Goal: Task Accomplishment & Management: Use online tool/utility

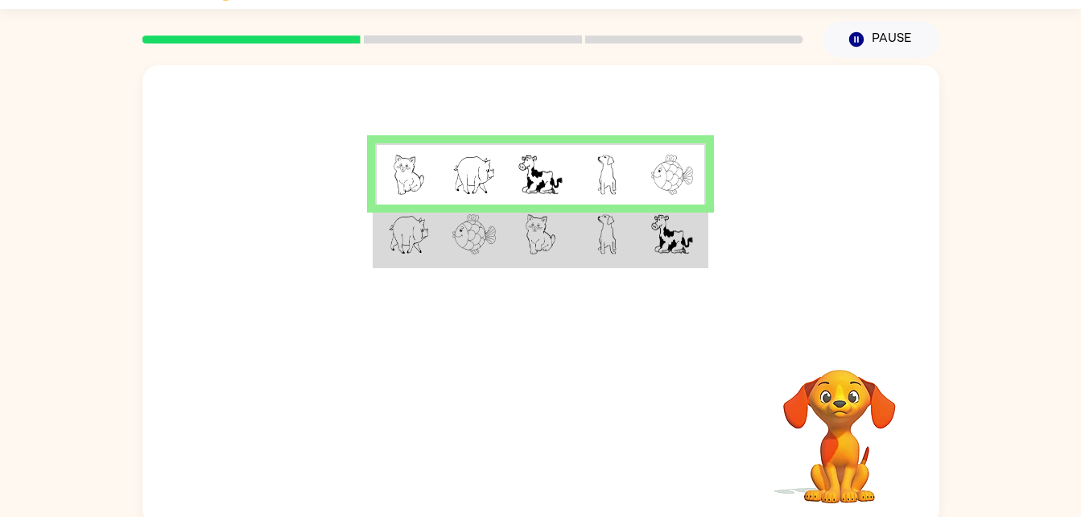
scroll to position [49, 0]
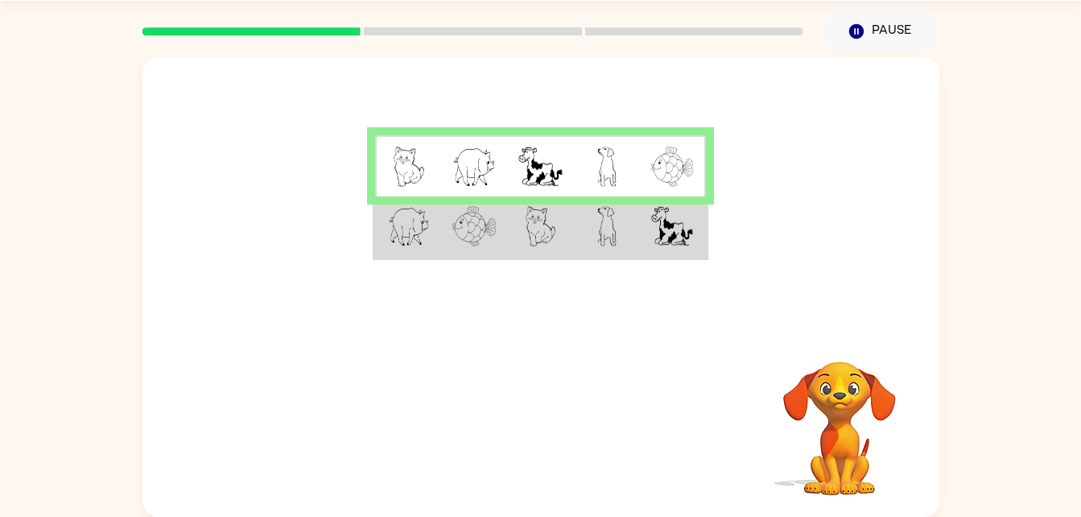
click at [850, 400] on video "Your browser must support playing .mp4 files to use Literably. Please try using…" at bounding box center [839, 416] width 161 height 161
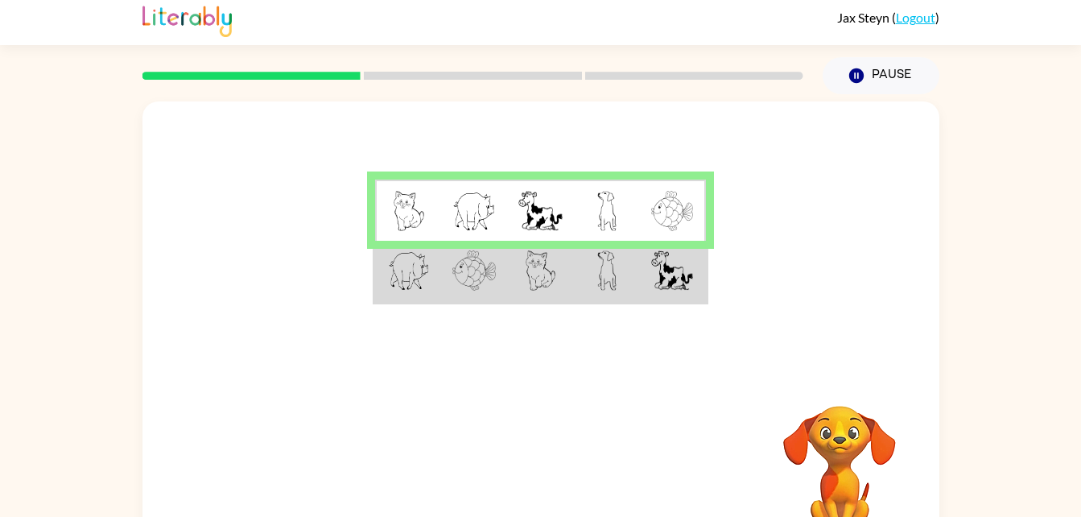
scroll to position [0, 0]
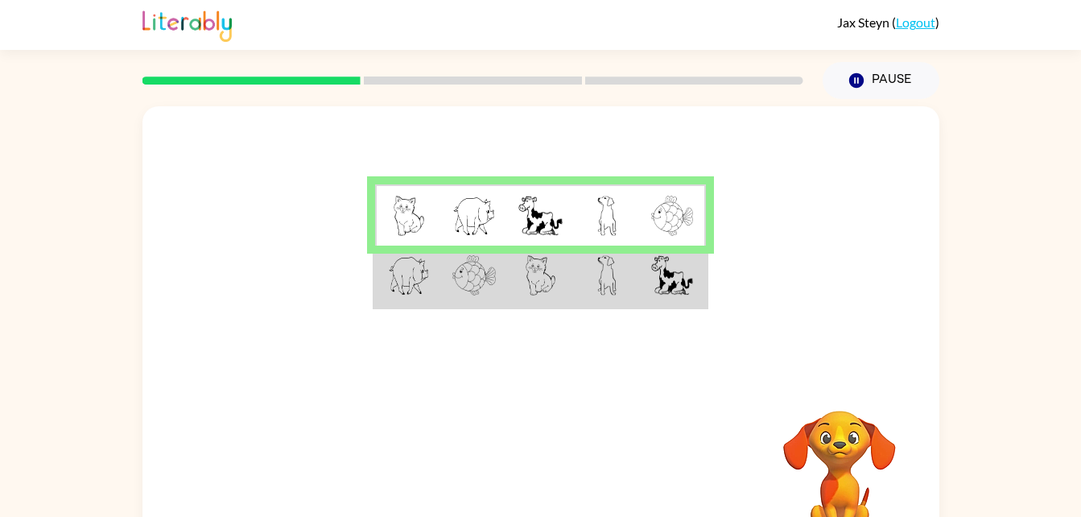
click at [406, 280] on img at bounding box center [409, 275] width 42 height 40
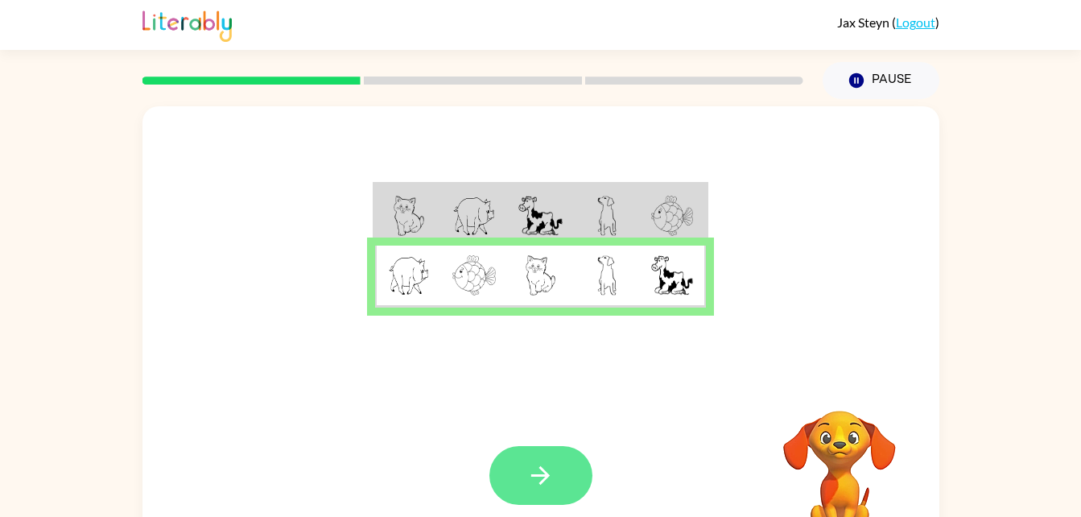
click at [542, 468] on icon "button" at bounding box center [540, 475] width 19 height 19
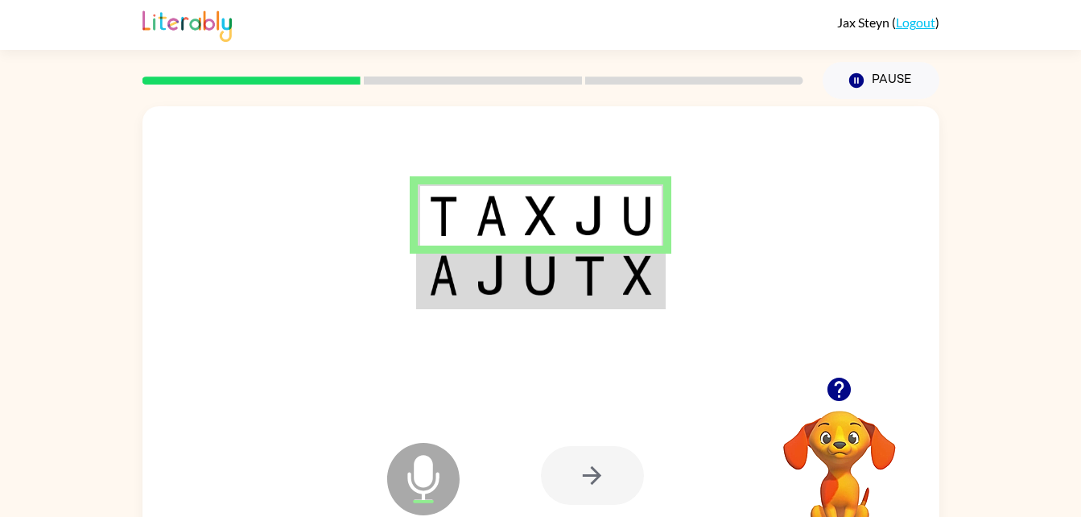
click at [622, 274] on td at bounding box center [638, 276] width 49 height 62
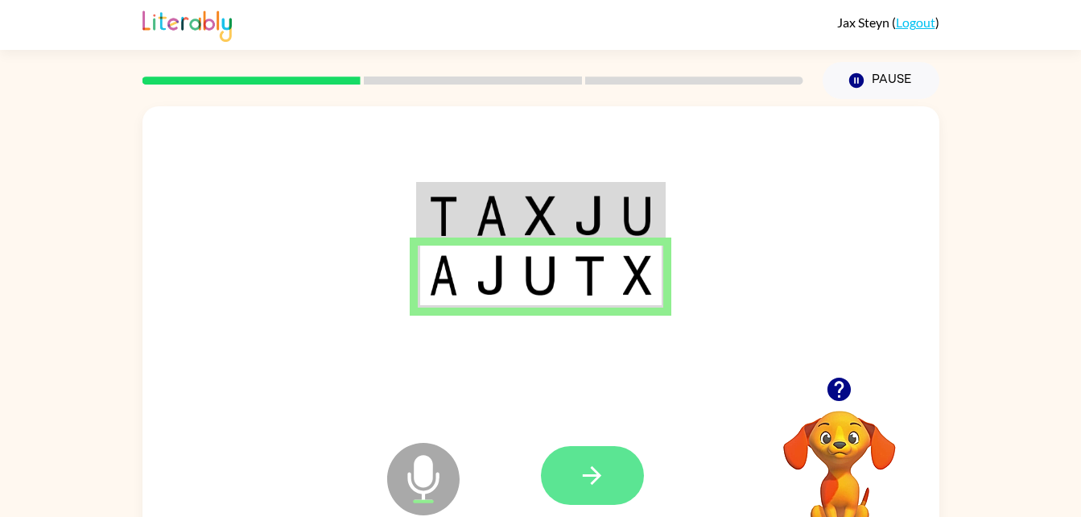
click at [625, 477] on button "button" at bounding box center [592, 475] width 103 height 59
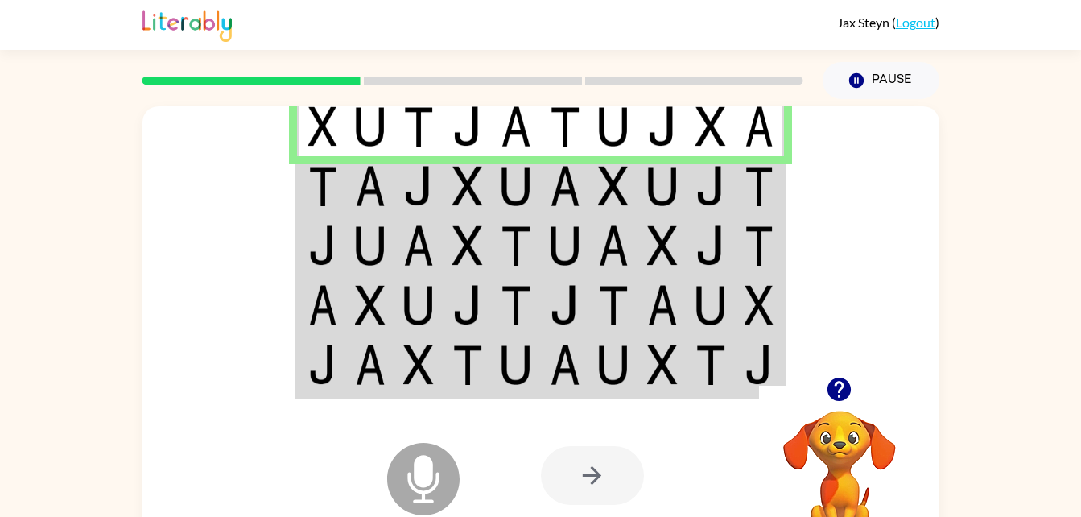
click at [365, 208] on td at bounding box center [370, 186] width 49 height 60
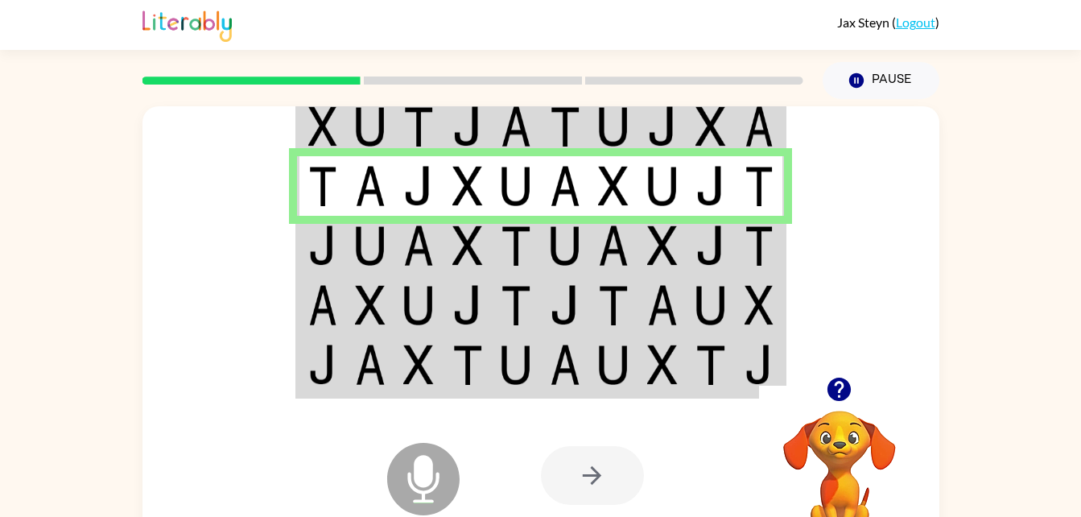
click at [364, 255] on img at bounding box center [370, 245] width 31 height 40
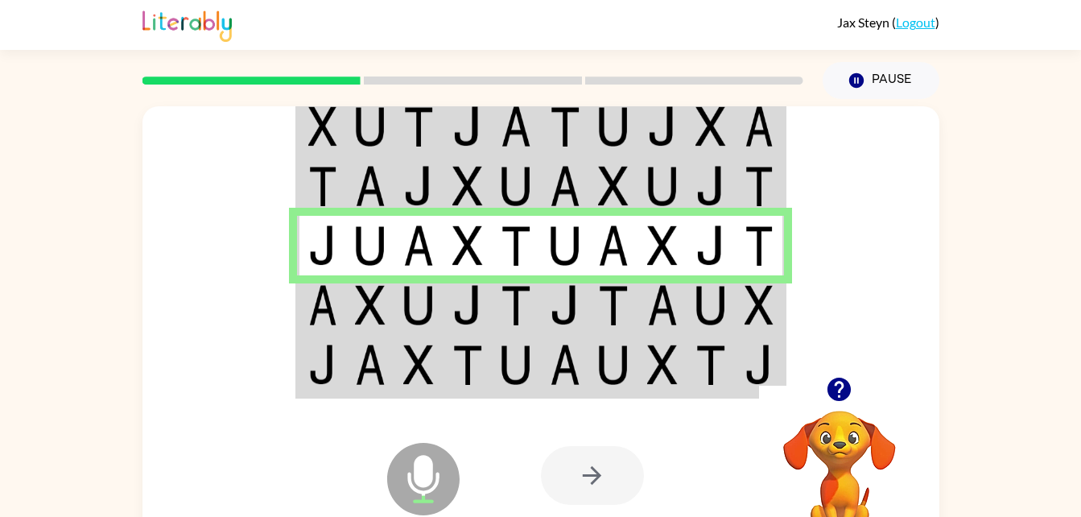
click at [361, 304] on img at bounding box center [370, 305] width 31 height 40
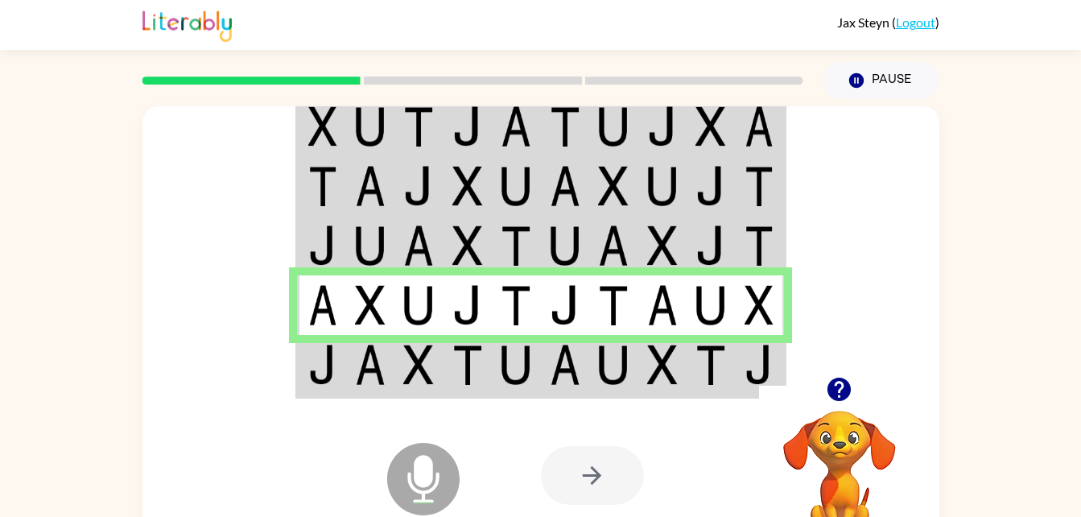
click at [608, 456] on div at bounding box center [592, 475] width 103 height 59
click at [372, 359] on img at bounding box center [370, 364] width 31 height 40
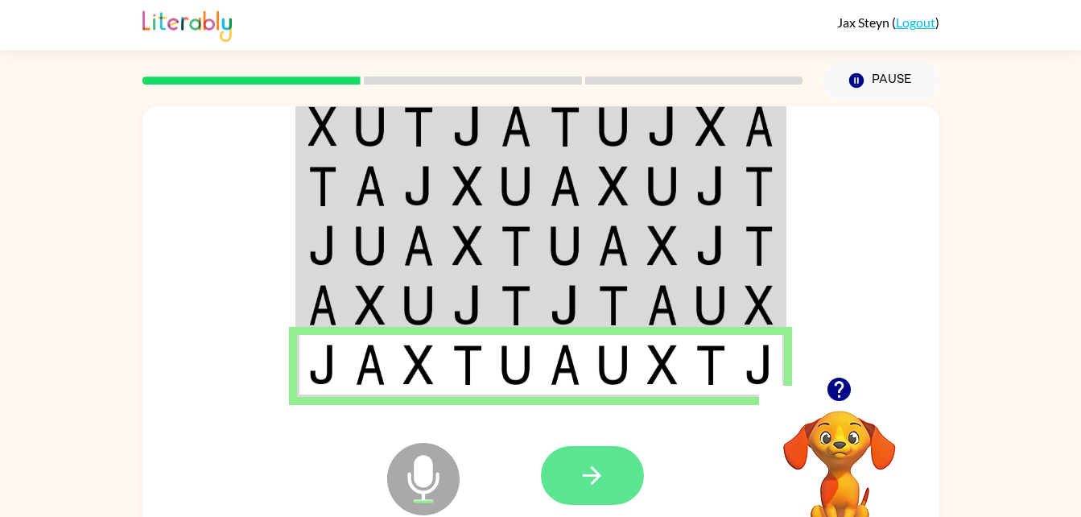
click at [578, 470] on icon "button" at bounding box center [592, 475] width 28 height 28
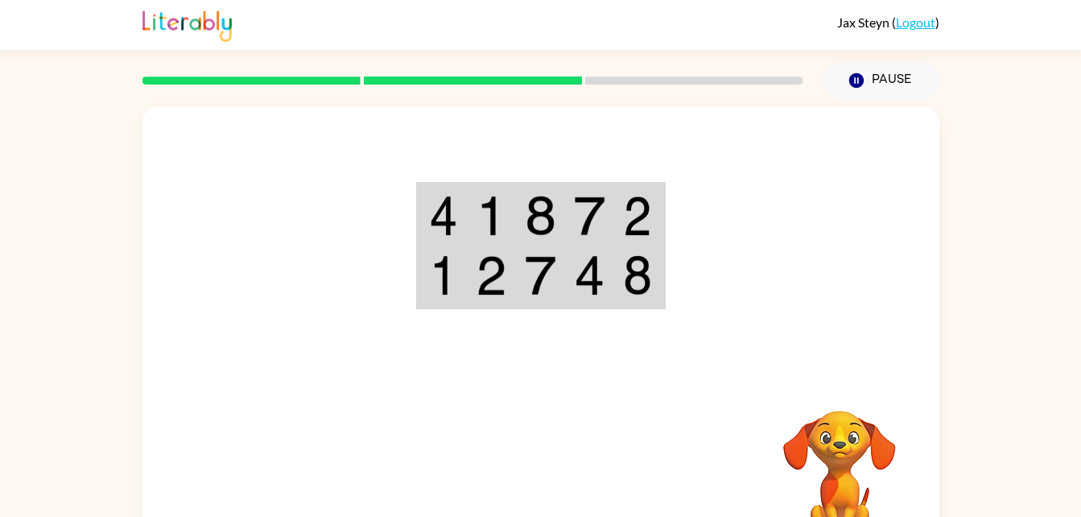
click at [599, 202] on img at bounding box center [589, 216] width 31 height 40
click at [578, 209] on img at bounding box center [589, 216] width 31 height 40
click at [595, 216] on img at bounding box center [589, 216] width 31 height 40
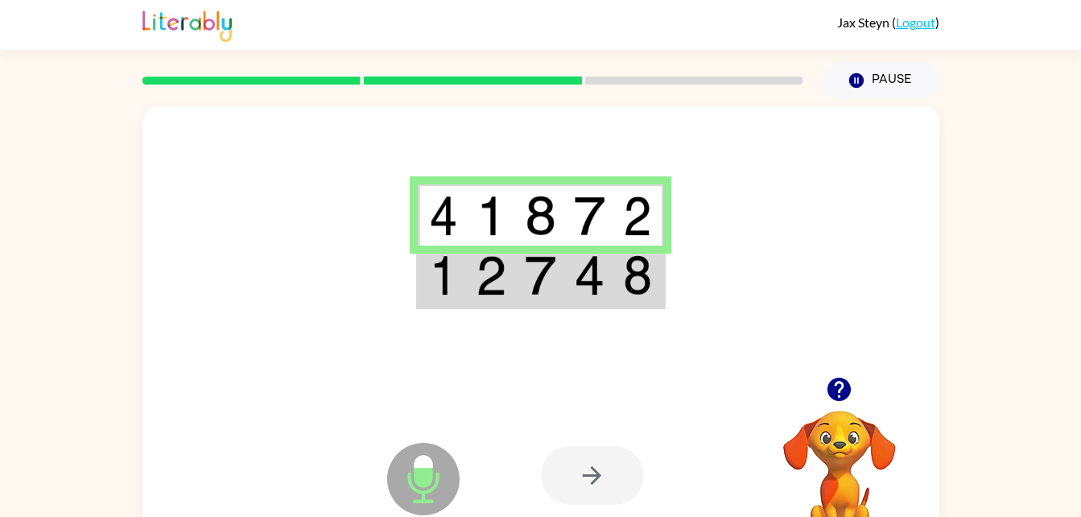
click at [562, 287] on td at bounding box center [540, 276] width 49 height 62
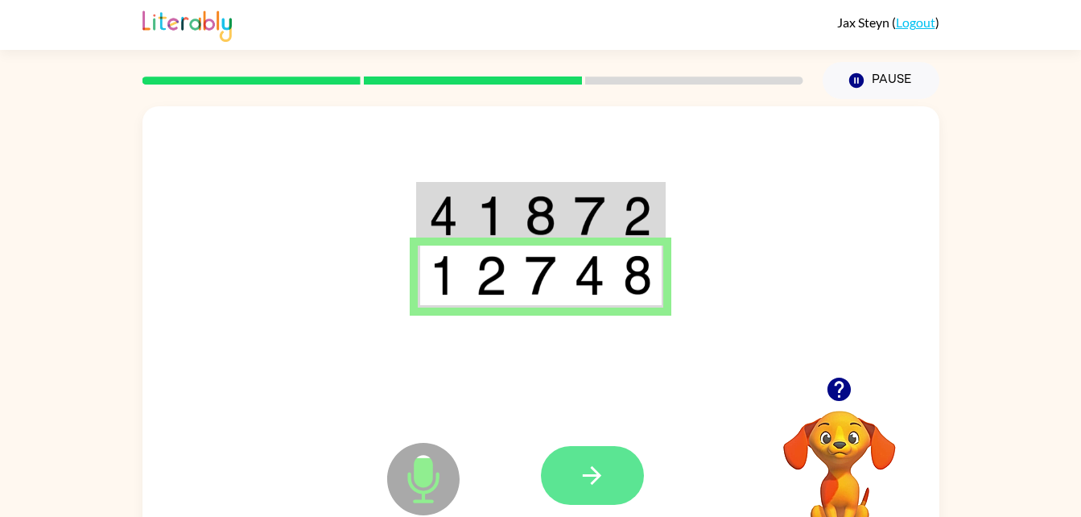
click at [570, 460] on button "button" at bounding box center [592, 475] width 103 height 59
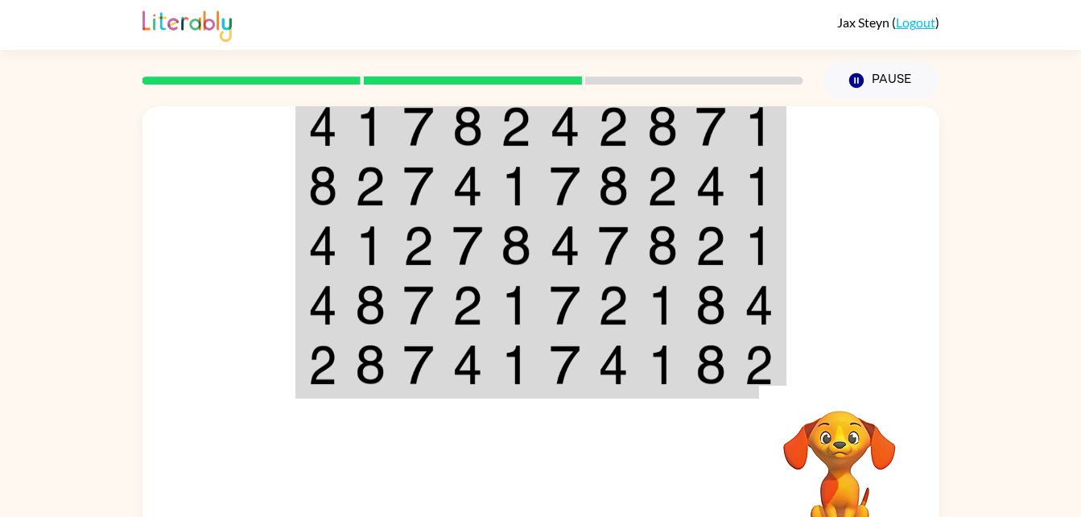
click at [372, 146] on img at bounding box center [370, 126] width 31 height 40
click at [362, 134] on img at bounding box center [370, 126] width 31 height 40
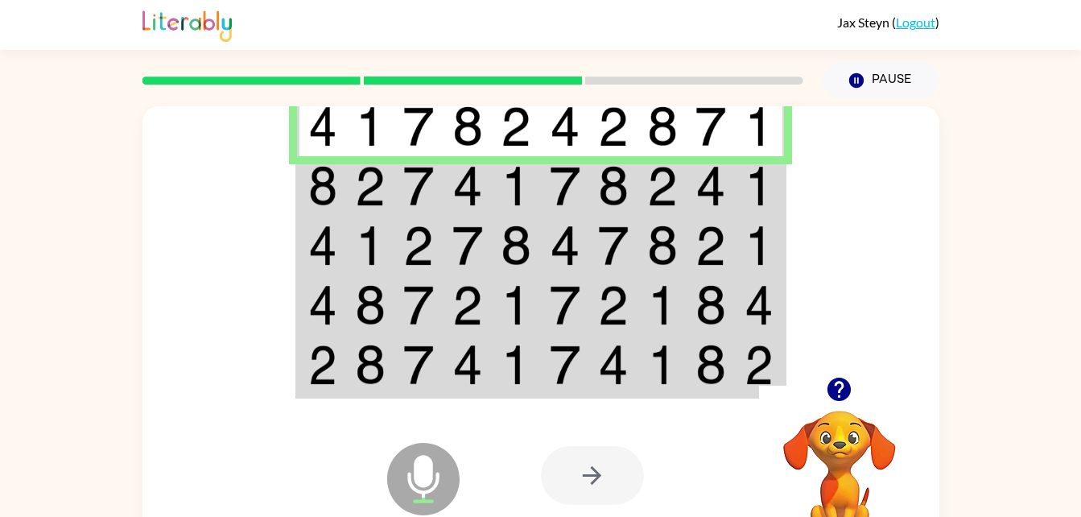
click at [475, 365] on img at bounding box center [467, 364] width 31 height 40
click at [512, 349] on img at bounding box center [516, 364] width 31 height 40
click at [501, 365] on img at bounding box center [516, 364] width 31 height 40
click at [593, 488] on div at bounding box center [592, 475] width 103 height 59
click at [520, 350] on img at bounding box center [516, 364] width 31 height 40
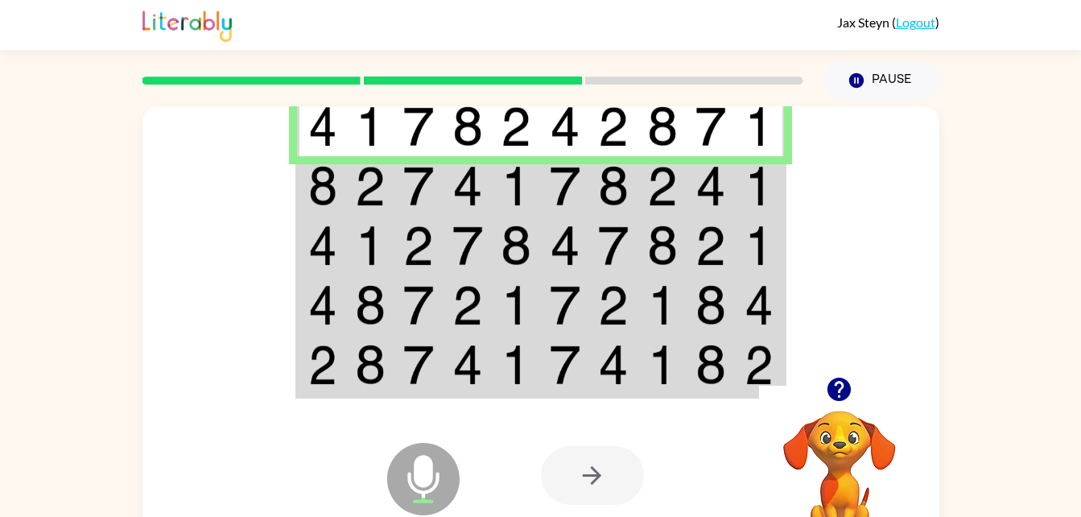
click at [485, 194] on td at bounding box center [467, 186] width 49 height 60
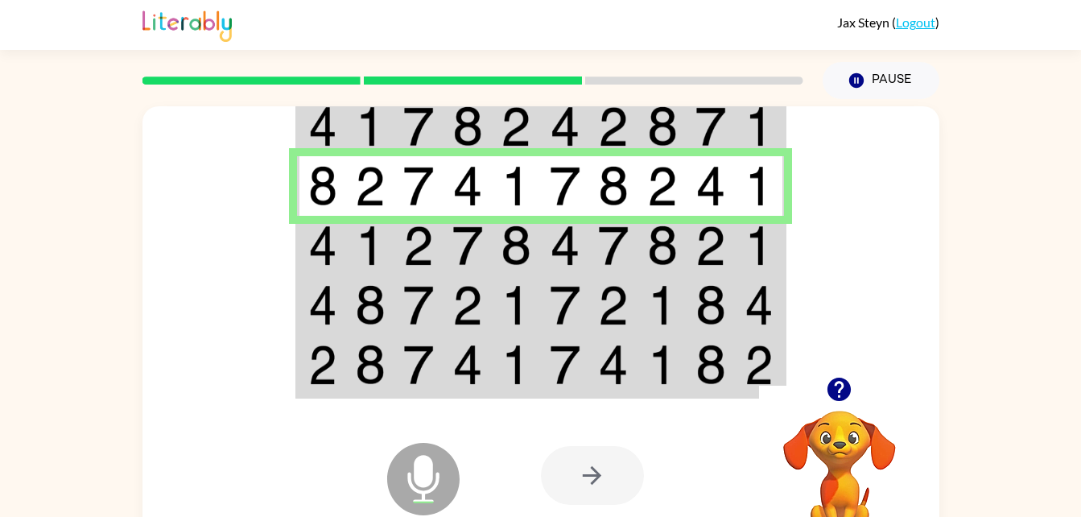
click at [509, 253] on img at bounding box center [516, 245] width 31 height 40
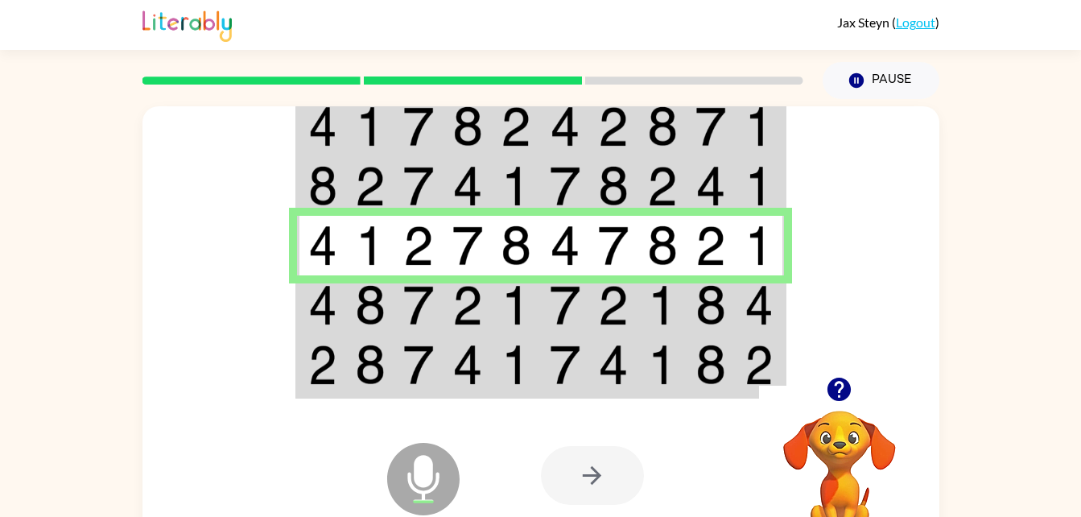
click at [513, 289] on img at bounding box center [516, 305] width 31 height 40
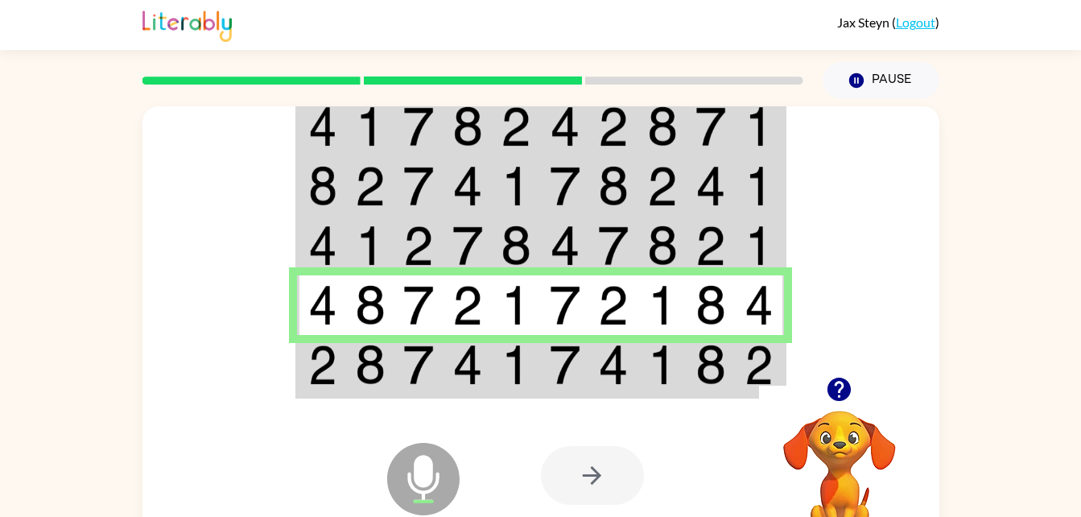
click at [531, 369] on img at bounding box center [516, 364] width 31 height 40
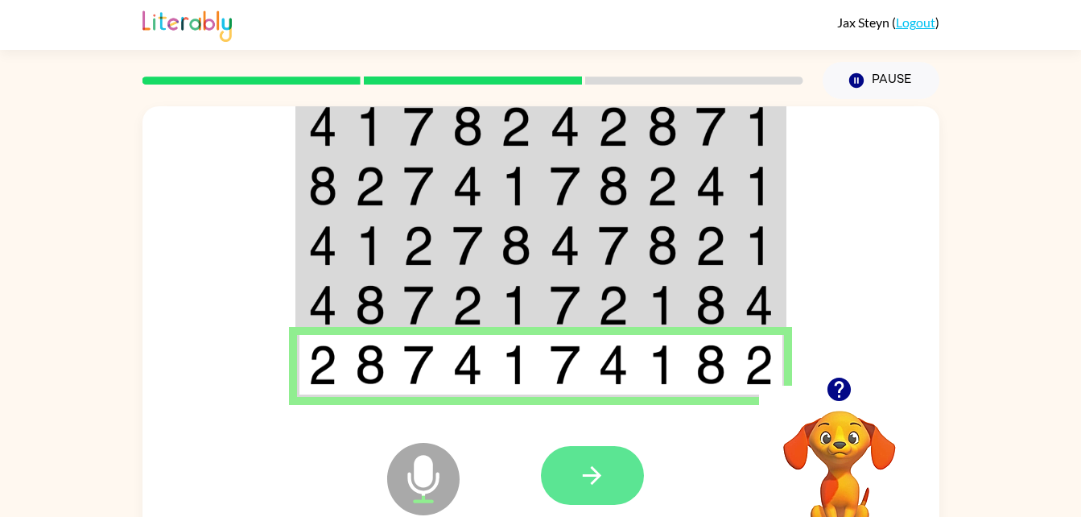
click at [589, 476] on icon "button" at bounding box center [592, 475] width 19 height 19
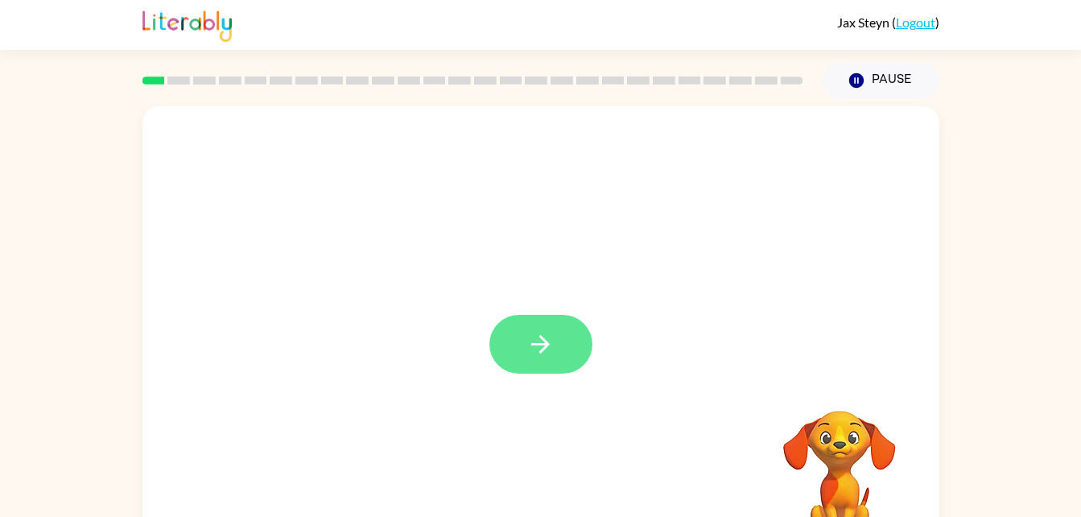
click at [522, 328] on button "button" at bounding box center [540, 344] width 103 height 59
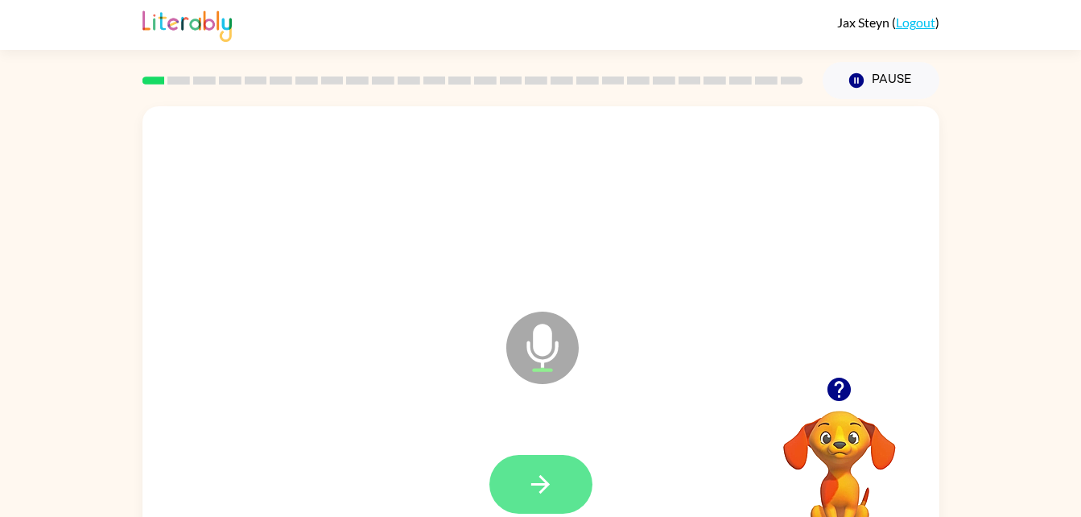
click at [526, 479] on icon "button" at bounding box center [540, 484] width 28 height 28
click at [531, 488] on icon "button" at bounding box center [540, 484] width 28 height 28
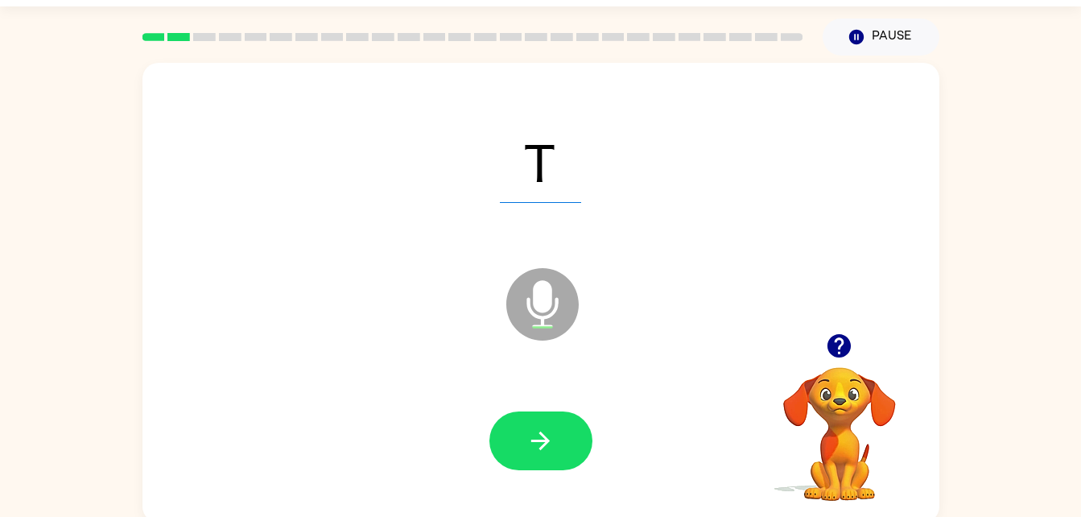
scroll to position [49, 0]
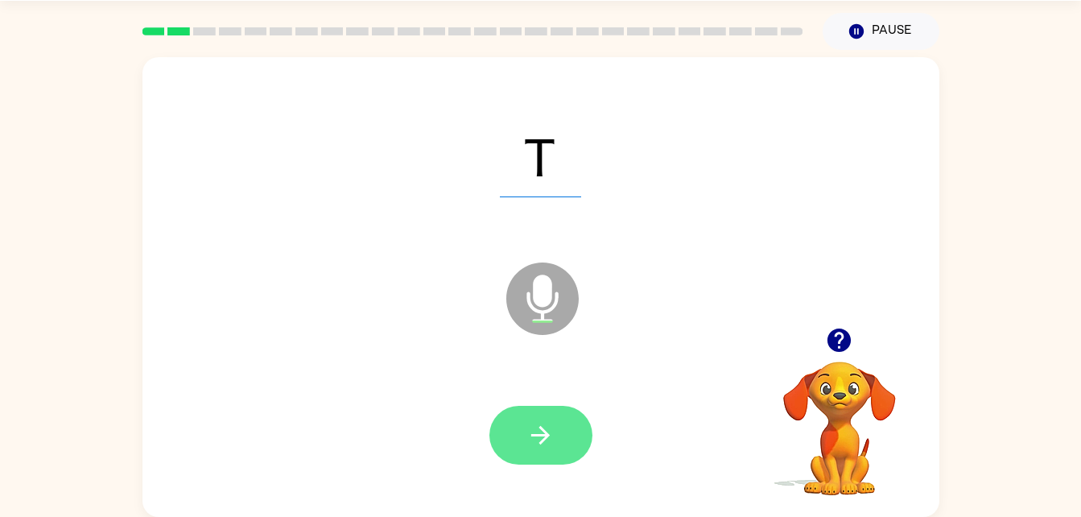
click at [555, 420] on button "button" at bounding box center [540, 435] width 103 height 59
click at [562, 431] on button "button" at bounding box center [540, 435] width 103 height 59
click at [543, 433] on icon "button" at bounding box center [540, 435] width 28 height 28
click at [526, 439] on icon "button" at bounding box center [540, 435] width 28 height 28
click at [539, 431] on icon "button" at bounding box center [540, 435] width 28 height 28
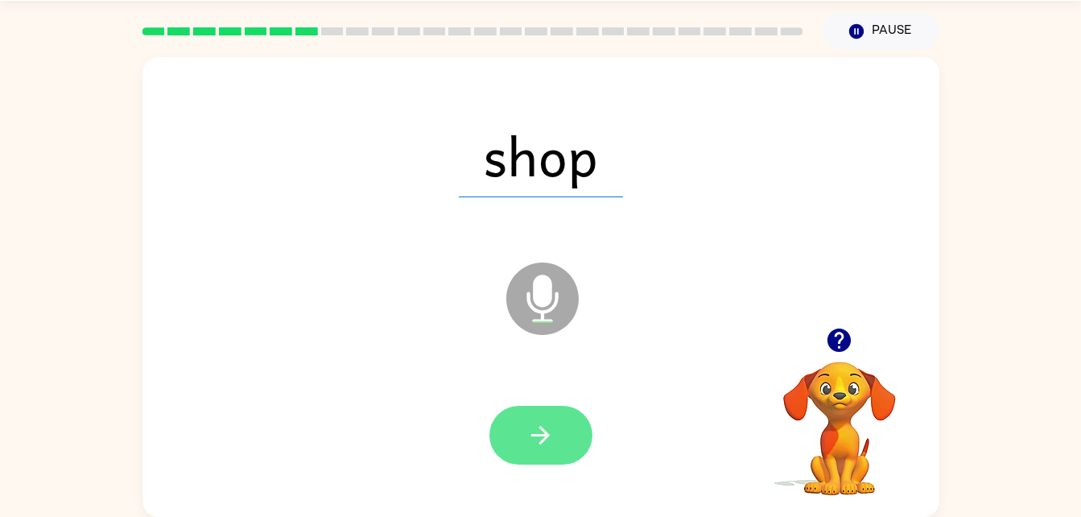
click at [544, 445] on icon "button" at bounding box center [540, 435] width 28 height 28
click at [553, 431] on icon "button" at bounding box center [540, 435] width 28 height 28
click at [530, 408] on button "button" at bounding box center [540, 435] width 103 height 59
click at [548, 444] on icon "button" at bounding box center [540, 435] width 28 height 28
click at [549, 451] on button "button" at bounding box center [540, 435] width 103 height 59
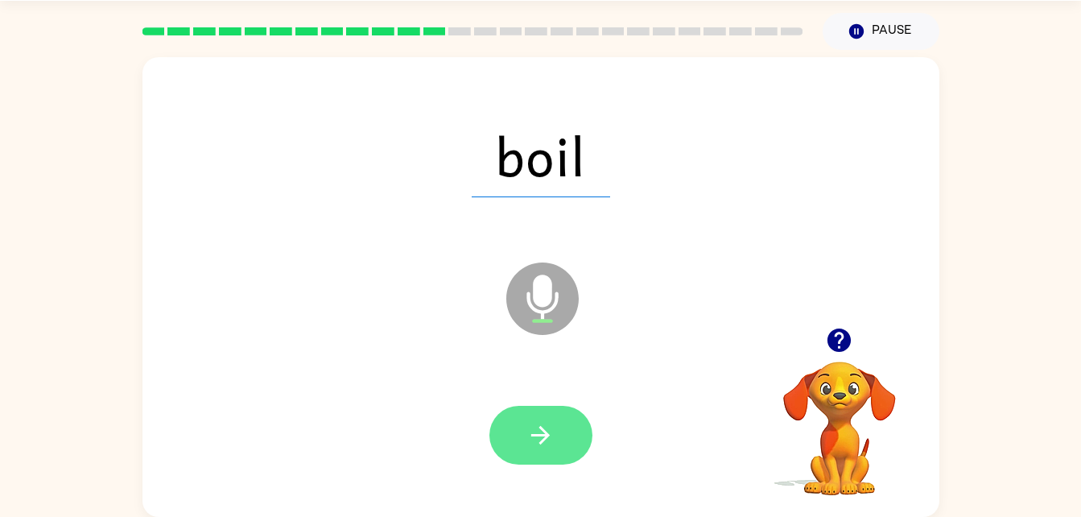
click at [559, 439] on button "button" at bounding box center [540, 435] width 103 height 59
click at [528, 427] on icon "button" at bounding box center [540, 435] width 28 height 28
click at [526, 434] on icon "button" at bounding box center [540, 435] width 28 height 28
click at [532, 451] on button "button" at bounding box center [540, 435] width 103 height 59
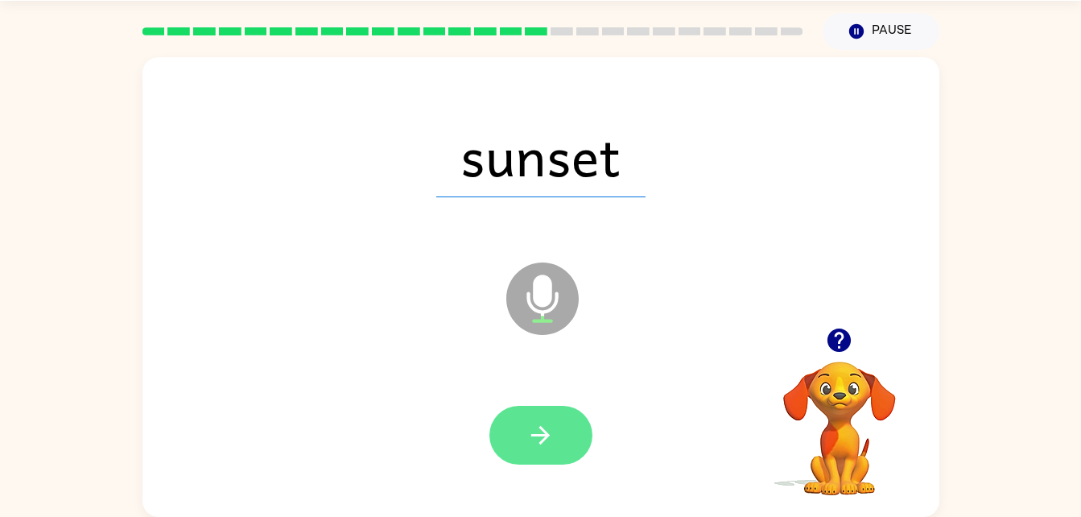
click at [527, 433] on icon "button" at bounding box center [540, 435] width 28 height 28
click at [523, 431] on button "button" at bounding box center [540, 435] width 103 height 59
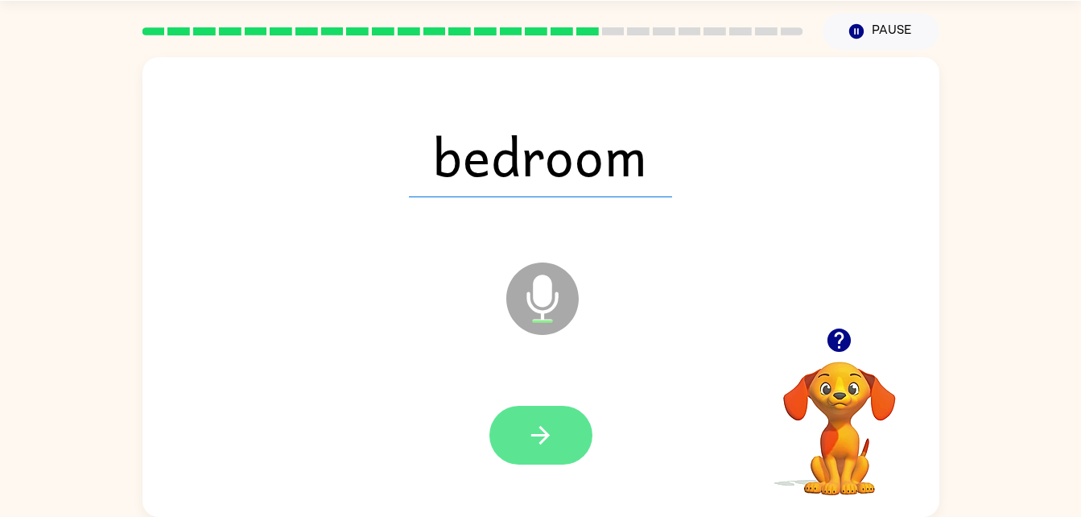
click at [536, 439] on icon "button" at bounding box center [540, 435] width 28 height 28
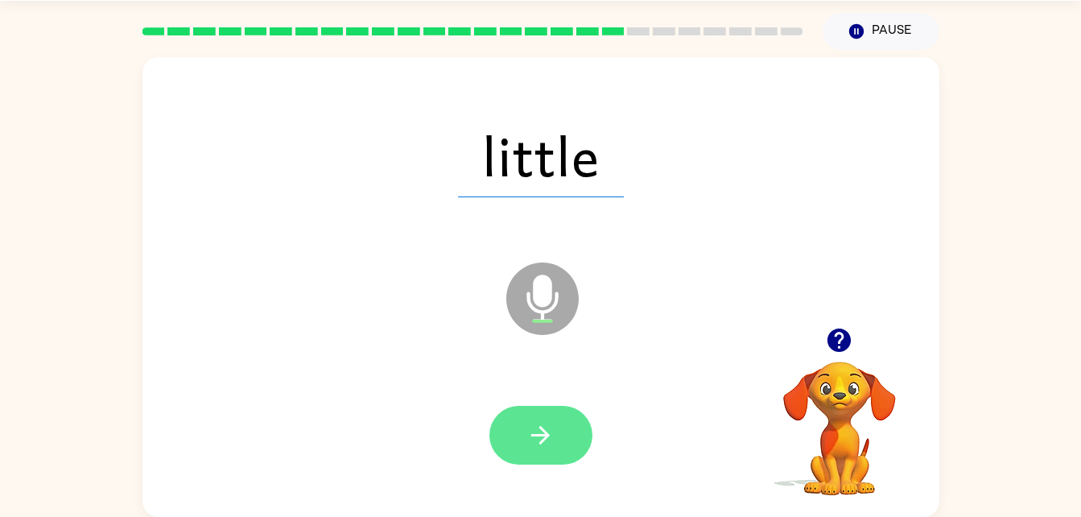
click at [528, 435] on icon "button" at bounding box center [540, 435] width 28 height 28
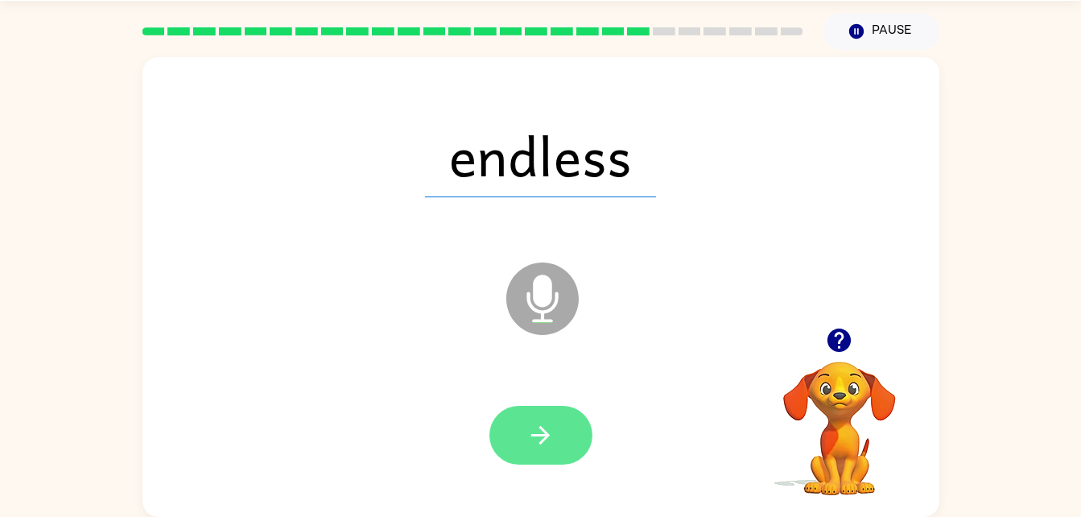
click at [521, 429] on button "button" at bounding box center [540, 435] width 103 height 59
click at [536, 421] on icon "button" at bounding box center [540, 435] width 28 height 28
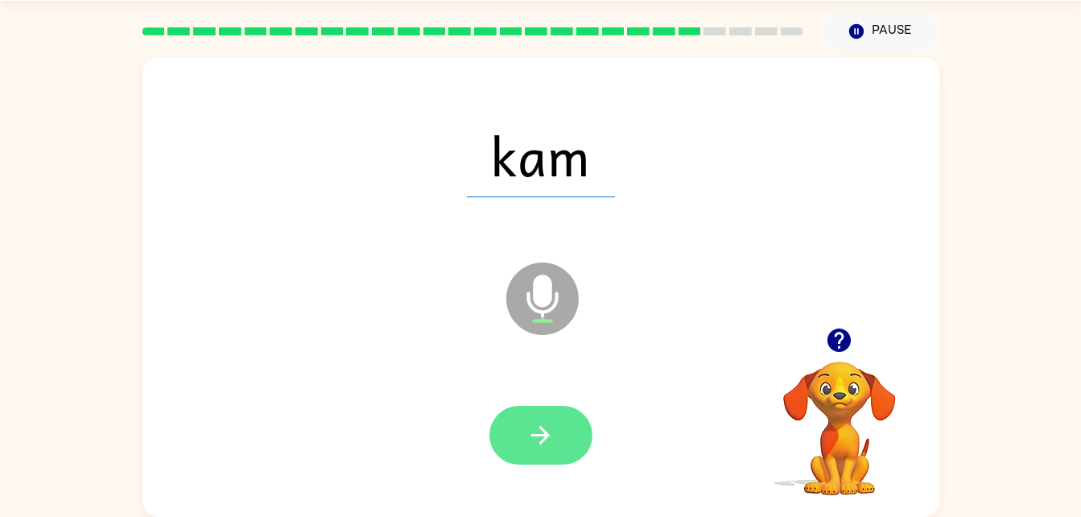
click at [552, 441] on icon "button" at bounding box center [540, 435] width 28 height 28
click at [550, 431] on icon "button" at bounding box center [540, 435] width 28 height 28
click at [520, 443] on button "button" at bounding box center [540, 435] width 103 height 59
click at [576, 442] on button "button" at bounding box center [540, 435] width 103 height 59
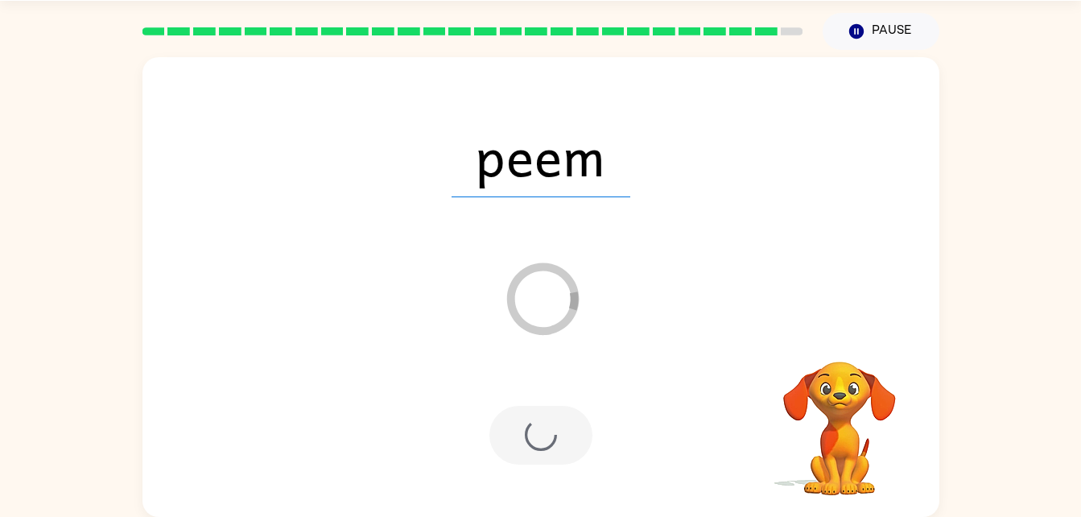
click at [527, 435] on div at bounding box center [540, 435] width 103 height 59
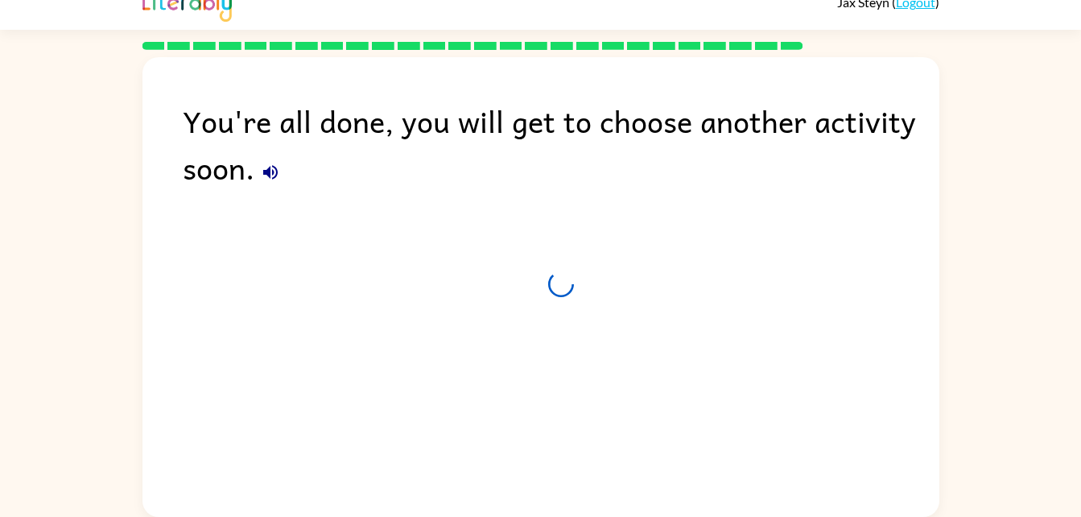
scroll to position [20, 0]
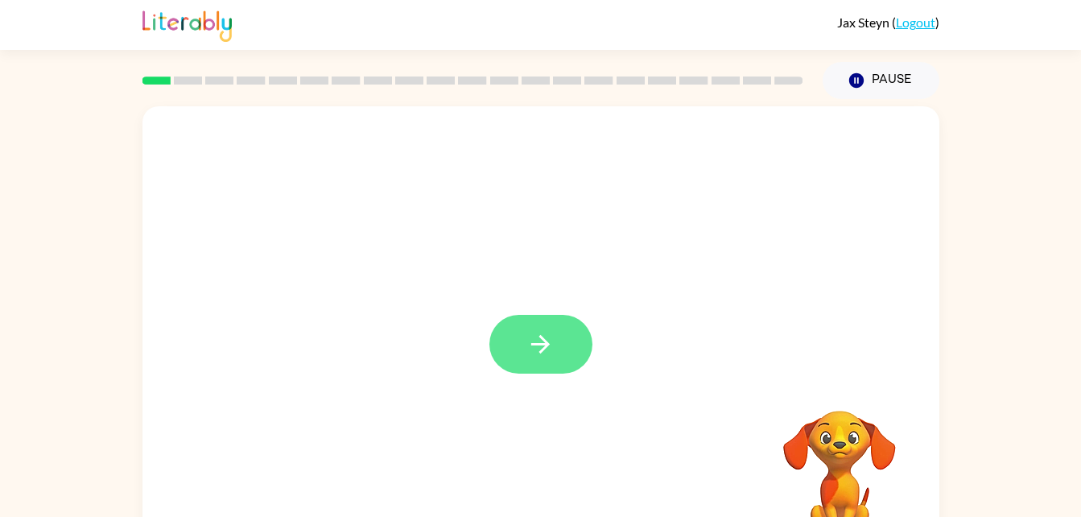
click at [550, 316] on button "button" at bounding box center [540, 344] width 103 height 59
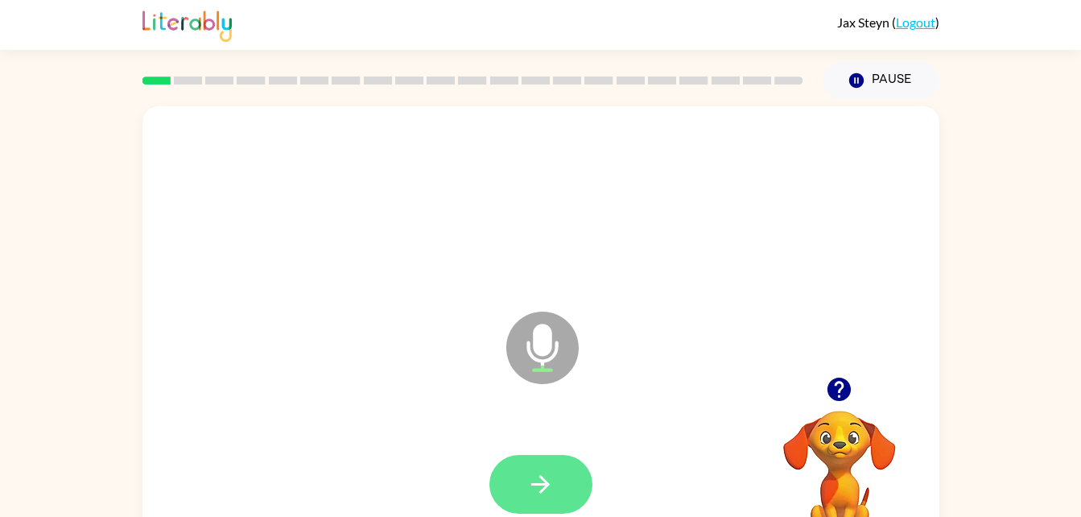
click at [548, 475] on icon "button" at bounding box center [540, 484] width 28 height 28
click at [525, 467] on button "button" at bounding box center [540, 484] width 103 height 59
click at [546, 472] on icon "button" at bounding box center [540, 484] width 28 height 28
click at [558, 510] on button "button" at bounding box center [540, 484] width 103 height 59
click at [532, 478] on icon "button" at bounding box center [540, 484] width 28 height 28
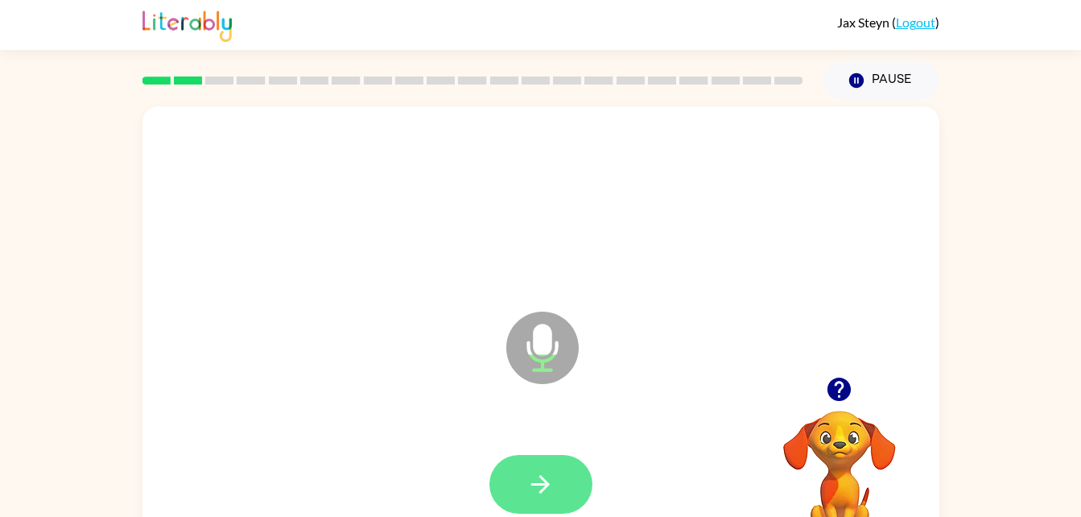
click at [539, 480] on icon "button" at bounding box center [540, 484] width 28 height 28
click at [531, 497] on icon "button" at bounding box center [540, 484] width 28 height 28
click at [549, 473] on icon "button" at bounding box center [540, 484] width 28 height 28
click at [538, 470] on icon "button" at bounding box center [540, 484] width 28 height 28
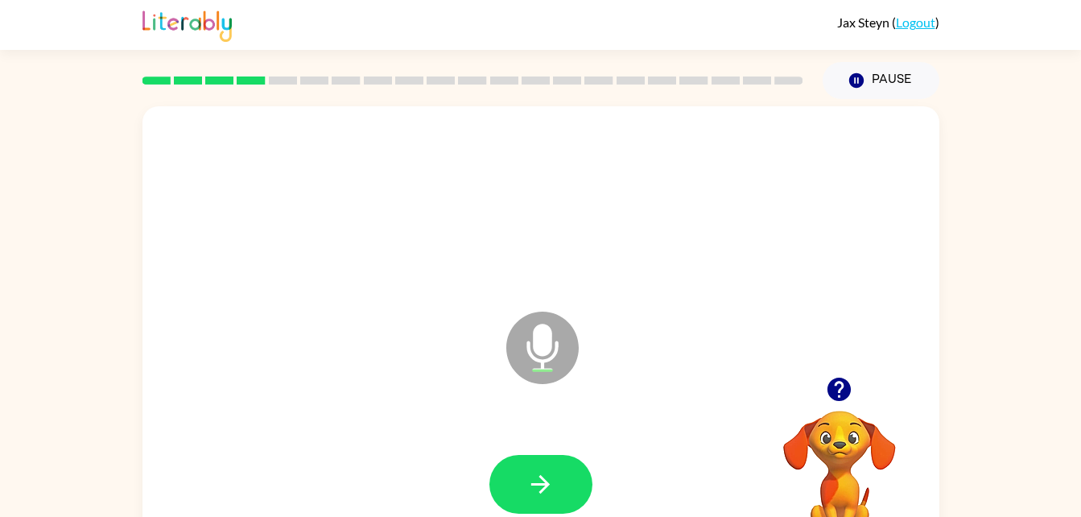
click at [830, 389] on icon "button" at bounding box center [838, 388] width 23 height 23
click at [528, 481] on icon "button" at bounding box center [540, 484] width 28 height 28
click at [554, 488] on button "button" at bounding box center [540, 484] width 103 height 59
click at [833, 389] on icon "button" at bounding box center [838, 388] width 23 height 23
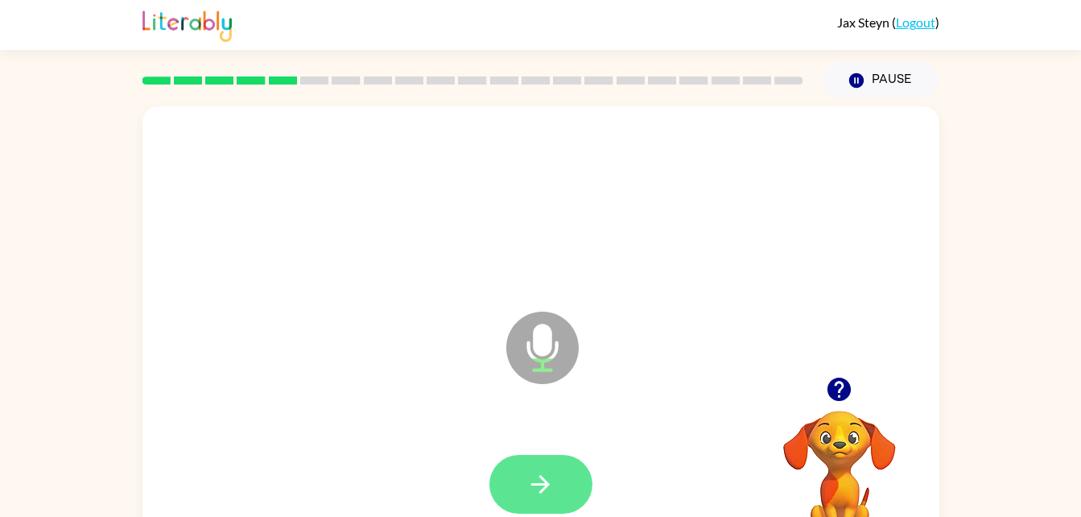
click at [544, 476] on icon "button" at bounding box center [540, 484] width 28 height 28
click at [542, 486] on icon "button" at bounding box center [540, 484] width 28 height 28
click at [529, 504] on button "button" at bounding box center [540, 484] width 103 height 59
click at [521, 465] on button "button" at bounding box center [540, 484] width 103 height 59
click at [551, 478] on icon "button" at bounding box center [540, 484] width 28 height 28
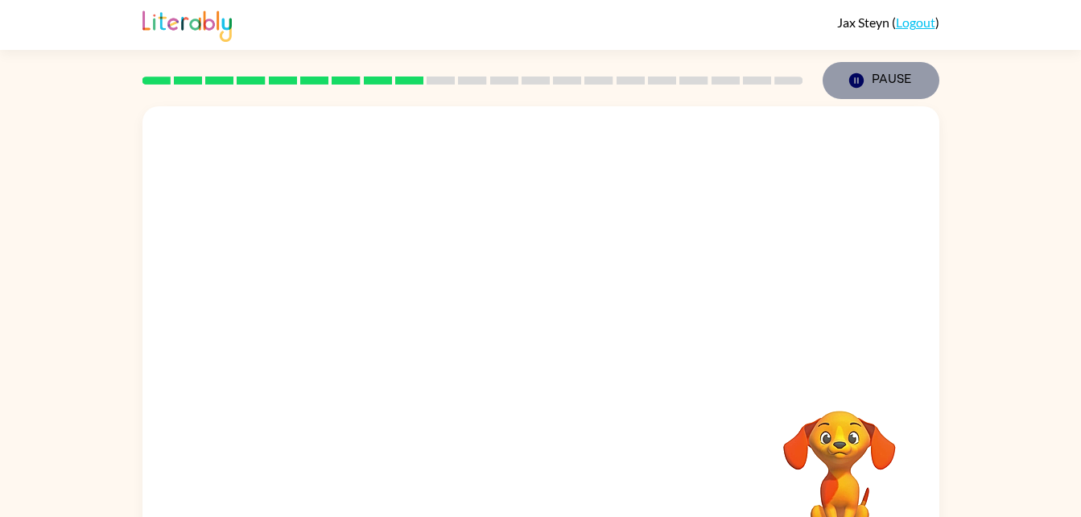
click at [882, 80] on button "Pause Pause" at bounding box center [880, 80] width 117 height 37
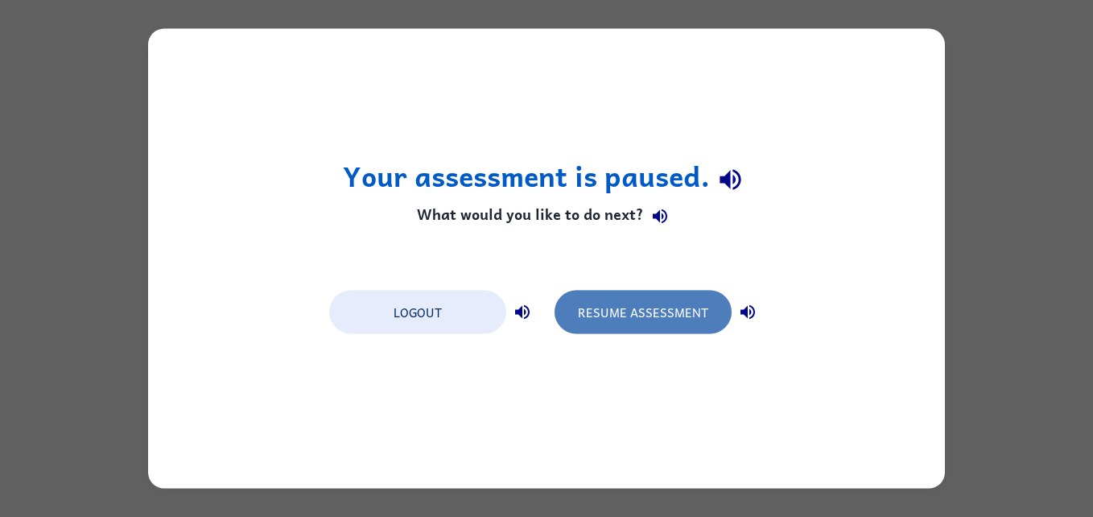
click at [657, 310] on button "Resume Assessment" at bounding box center [642, 311] width 177 height 43
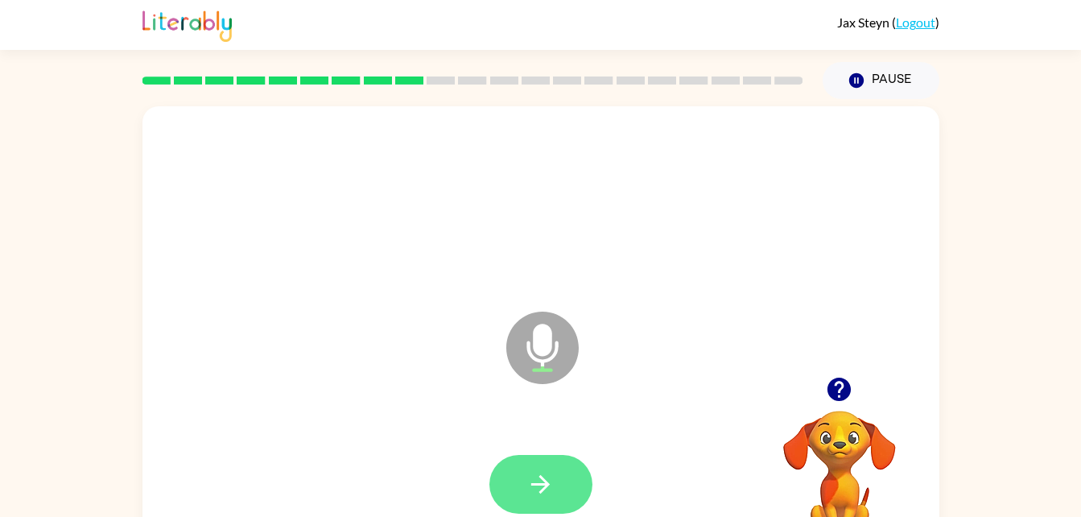
click at [517, 491] on button "button" at bounding box center [540, 484] width 103 height 59
click at [538, 492] on icon "button" at bounding box center [540, 484] width 28 height 28
click at [551, 496] on icon "button" at bounding box center [540, 484] width 28 height 28
click at [550, 488] on icon "button" at bounding box center [540, 484] width 28 height 28
click at [521, 472] on button "button" at bounding box center [540, 484] width 103 height 59
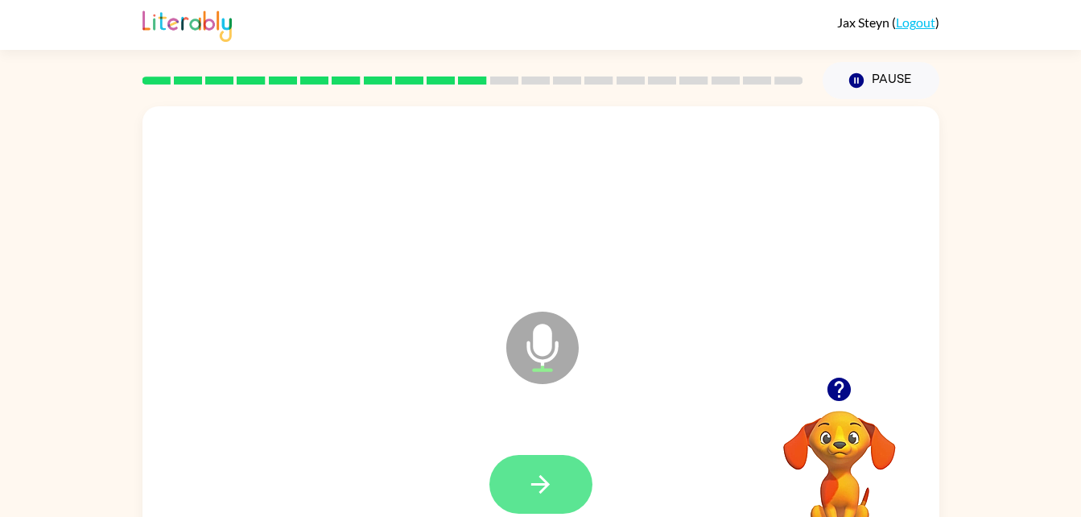
click at [576, 473] on button "button" at bounding box center [540, 484] width 103 height 59
click at [503, 477] on button "button" at bounding box center [540, 484] width 103 height 59
click at [553, 484] on icon "button" at bounding box center [540, 484] width 28 height 28
click at [557, 482] on button "button" at bounding box center [540, 484] width 103 height 59
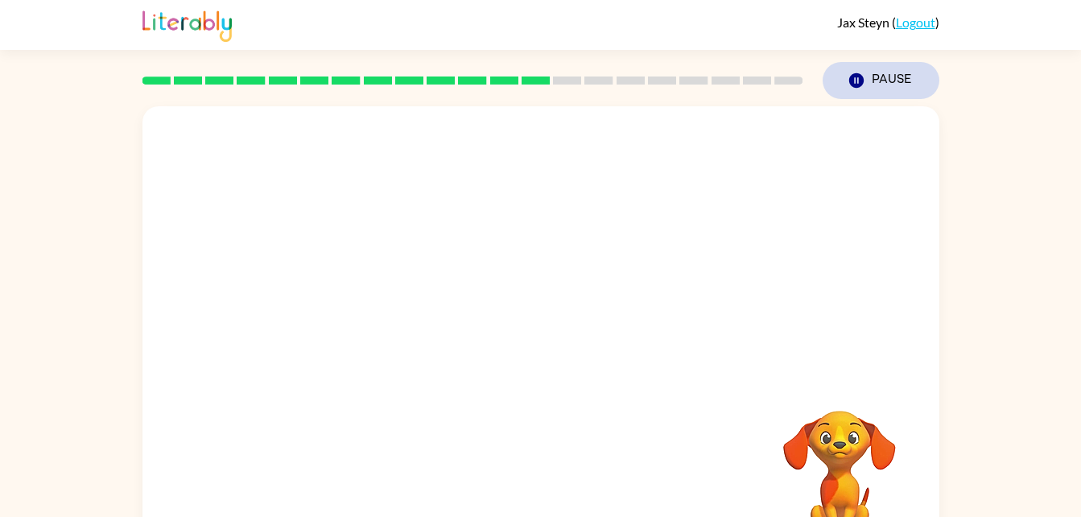
click at [886, 69] on button "Pause Pause" at bounding box center [880, 80] width 117 height 37
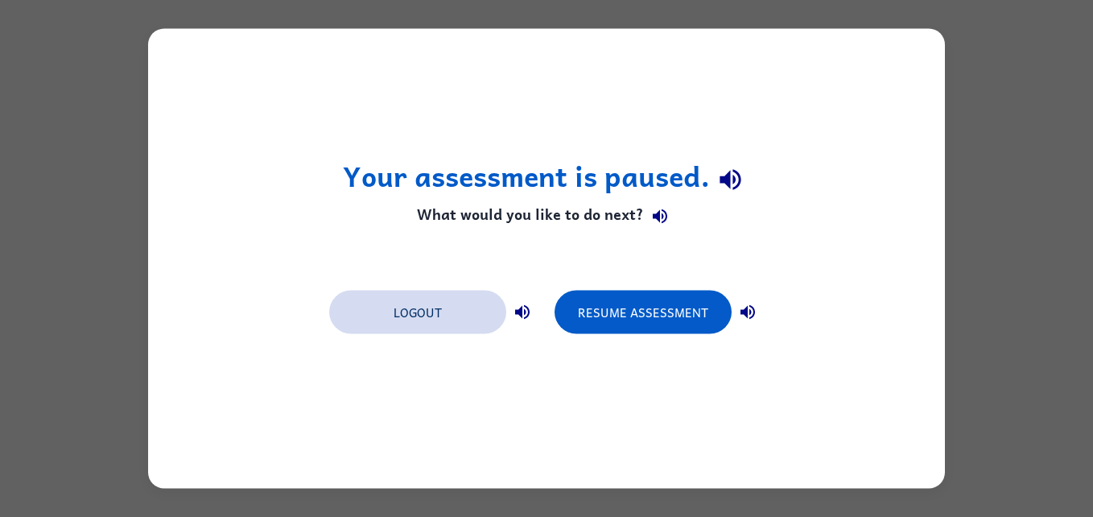
click at [443, 319] on button "Logout" at bounding box center [417, 311] width 177 height 43
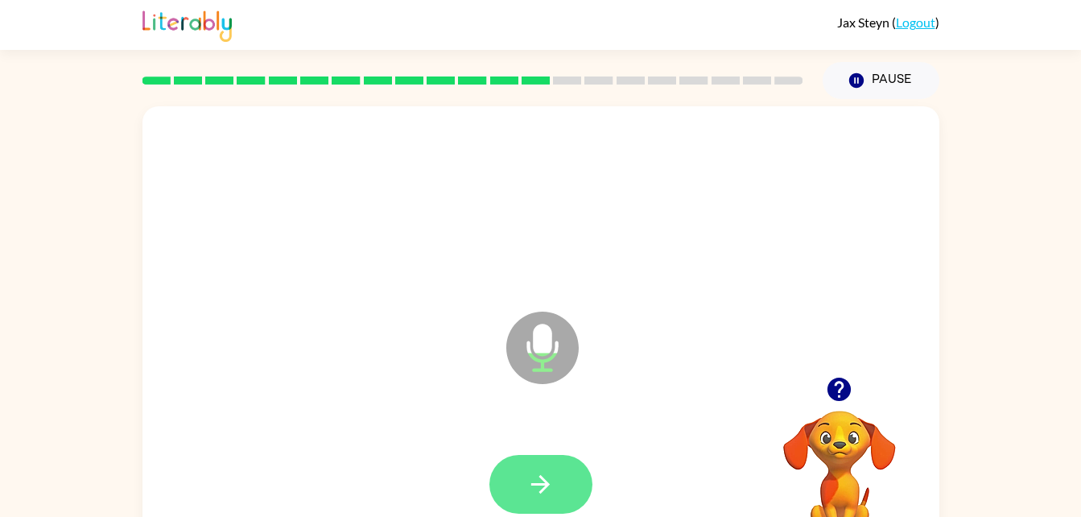
click at [537, 459] on button "button" at bounding box center [540, 484] width 103 height 59
click at [532, 476] on icon "button" at bounding box center [540, 484] width 28 height 28
click at [518, 477] on button "button" at bounding box center [540, 484] width 103 height 59
click at [562, 496] on button "button" at bounding box center [540, 484] width 103 height 59
click at [539, 494] on icon "button" at bounding box center [540, 484] width 28 height 28
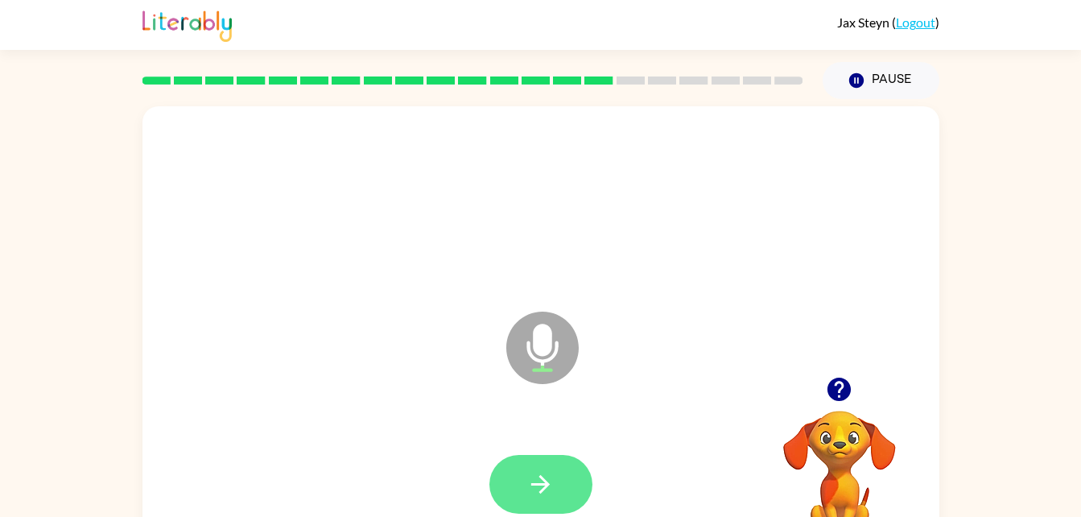
click at [512, 481] on button "button" at bounding box center [540, 484] width 103 height 59
click at [531, 480] on icon "button" at bounding box center [540, 484] width 28 height 28
click at [525, 491] on button "button" at bounding box center [540, 484] width 103 height 59
click at [551, 470] on icon "button" at bounding box center [540, 484] width 28 height 28
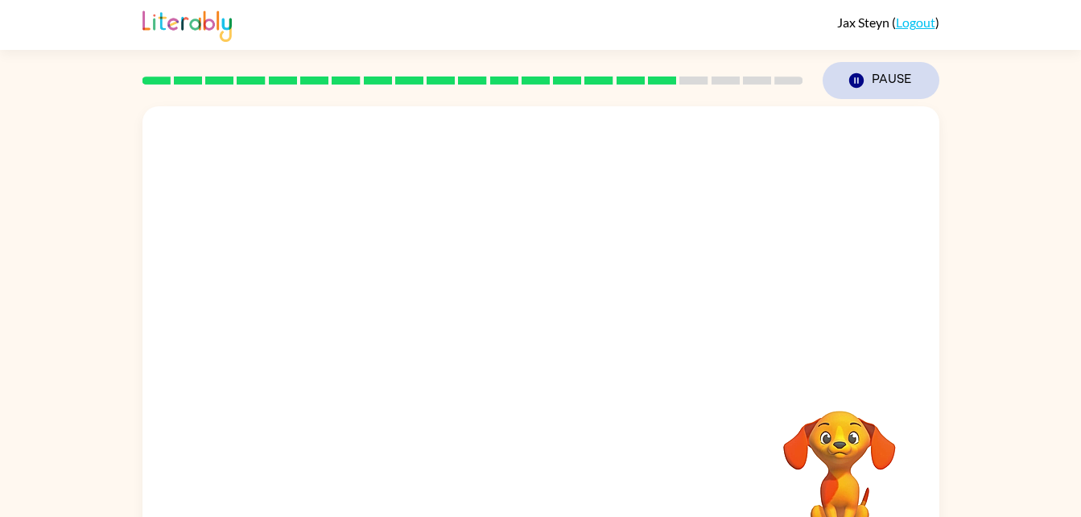
click at [885, 86] on button "Pause Pause" at bounding box center [880, 80] width 117 height 37
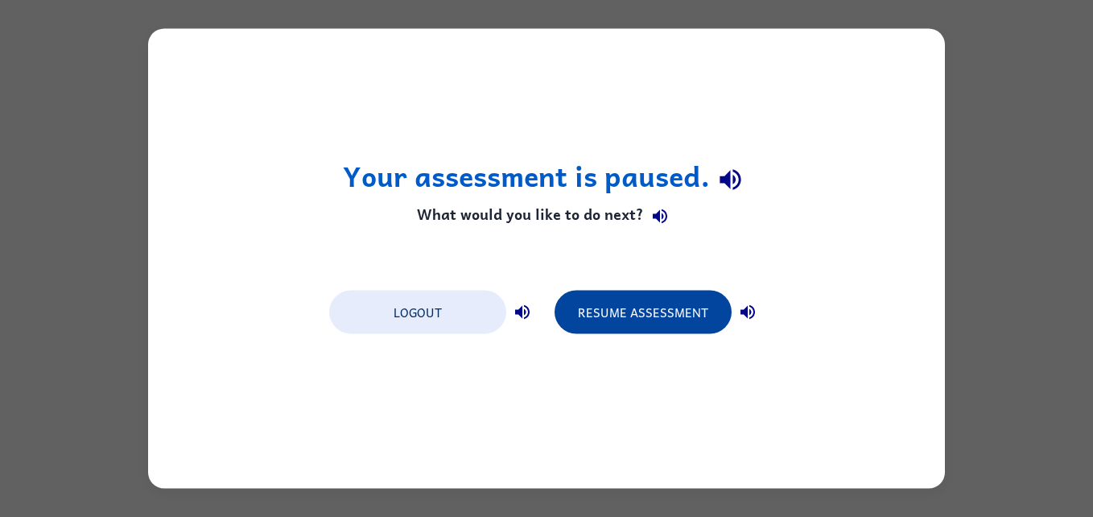
click at [664, 311] on button "Resume Assessment" at bounding box center [642, 311] width 177 height 43
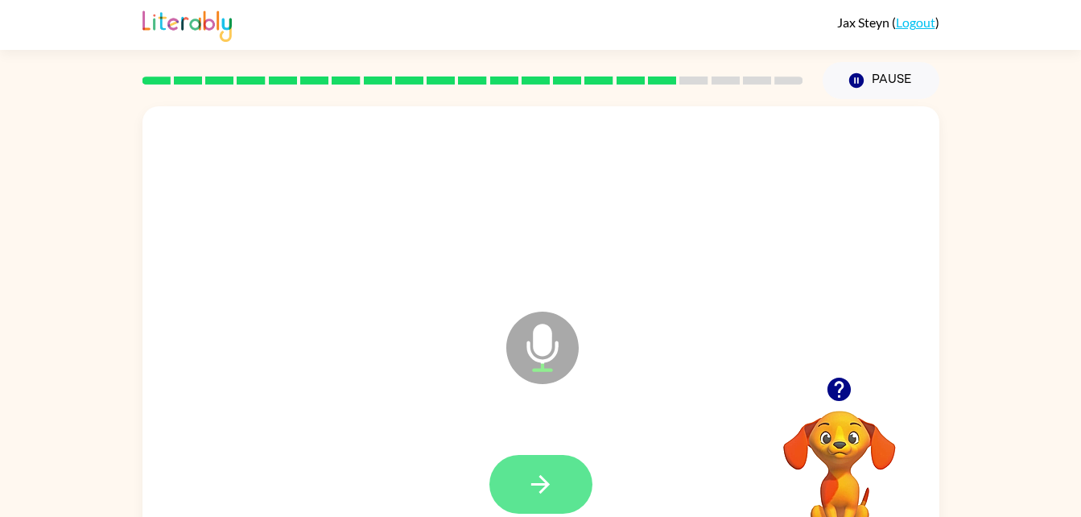
click at [538, 503] on button "button" at bounding box center [540, 484] width 103 height 59
click at [573, 466] on button "button" at bounding box center [540, 484] width 103 height 59
click at [539, 480] on icon "button" at bounding box center [540, 484] width 28 height 28
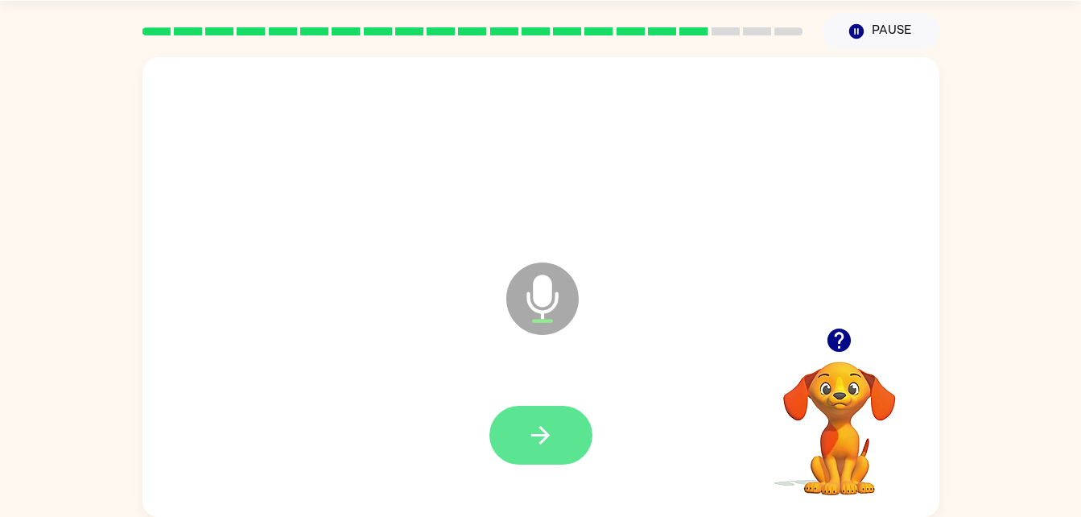
click at [558, 444] on button "button" at bounding box center [540, 435] width 103 height 59
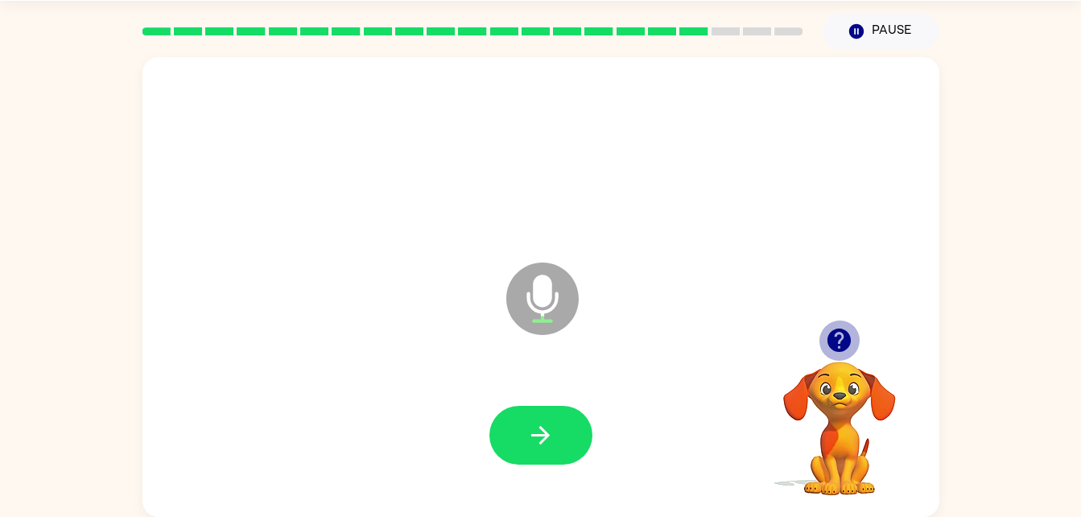
click at [826, 336] on icon "button" at bounding box center [839, 340] width 28 height 28
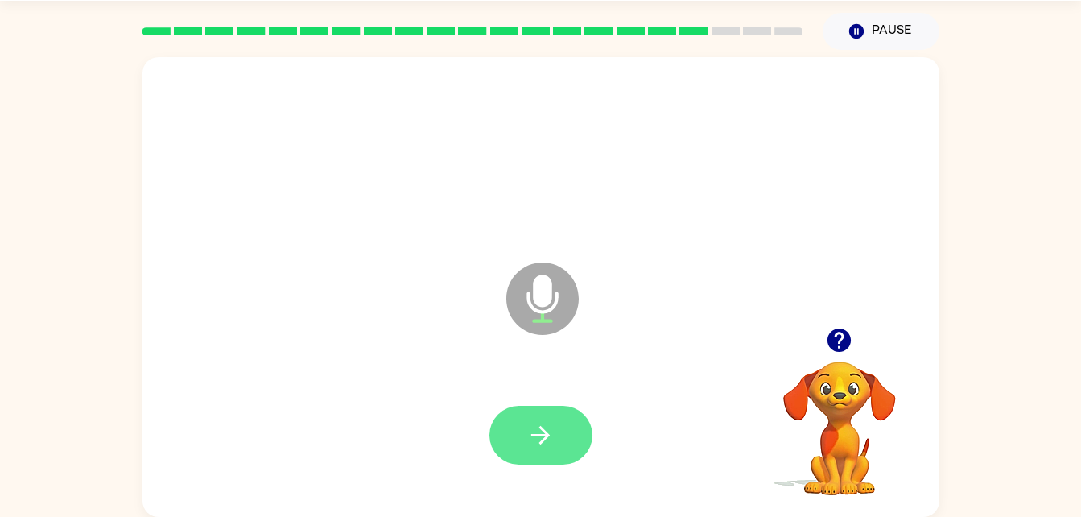
click at [564, 435] on button "button" at bounding box center [540, 435] width 103 height 59
click at [571, 447] on button "button" at bounding box center [540, 435] width 103 height 59
click at [521, 439] on button "button" at bounding box center [540, 435] width 103 height 59
click at [541, 422] on icon "button" at bounding box center [540, 435] width 28 height 28
click at [541, 427] on icon "button" at bounding box center [540, 435] width 19 height 19
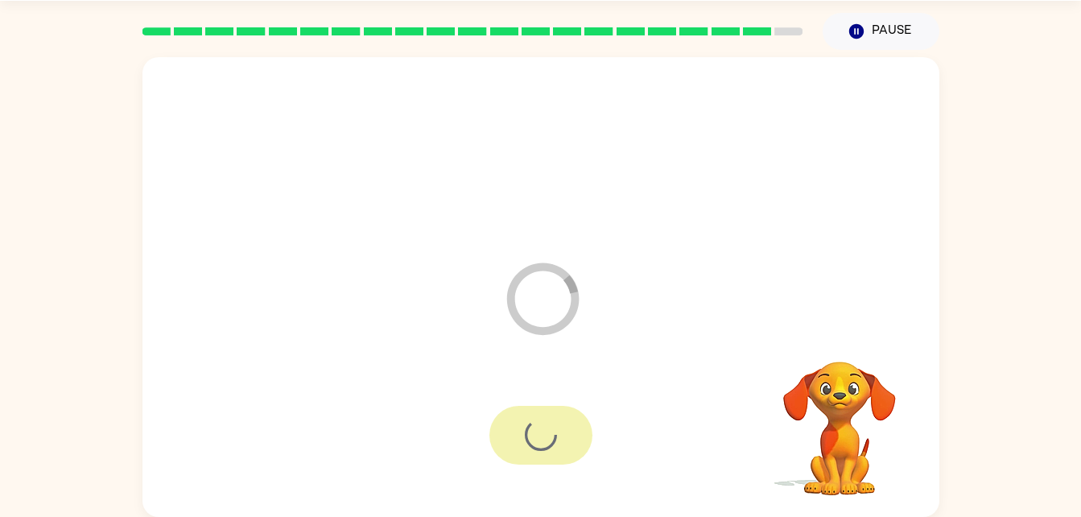
scroll to position [20, 0]
